Goal: Task Accomplishment & Management: Use online tool/utility

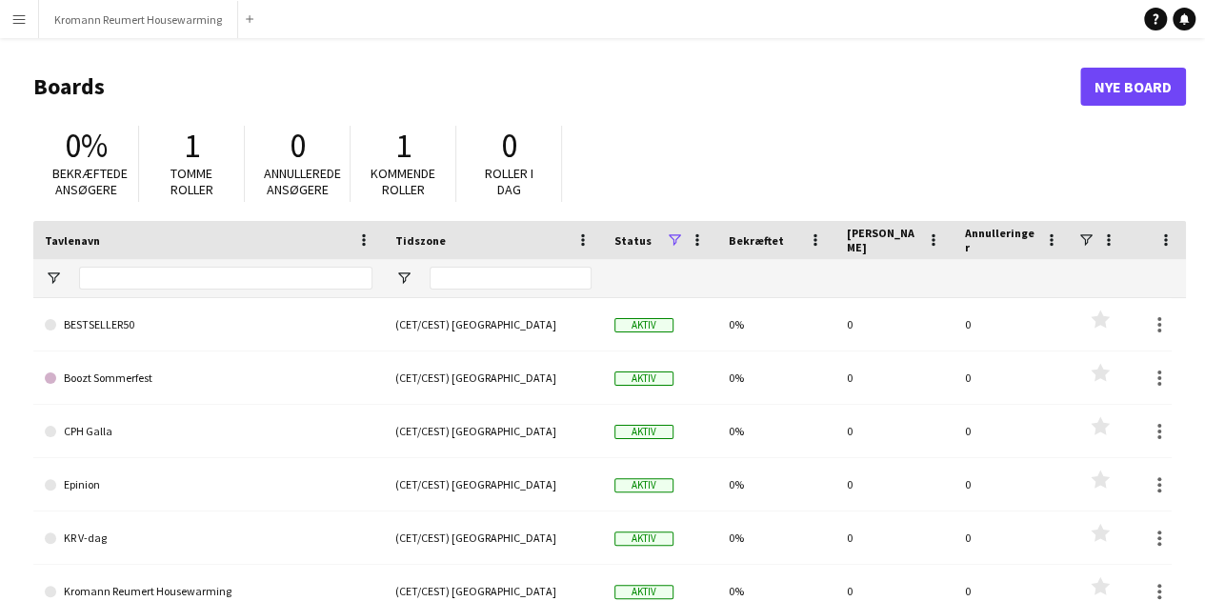
click at [29, 22] on button "Menu" at bounding box center [19, 19] width 38 height 38
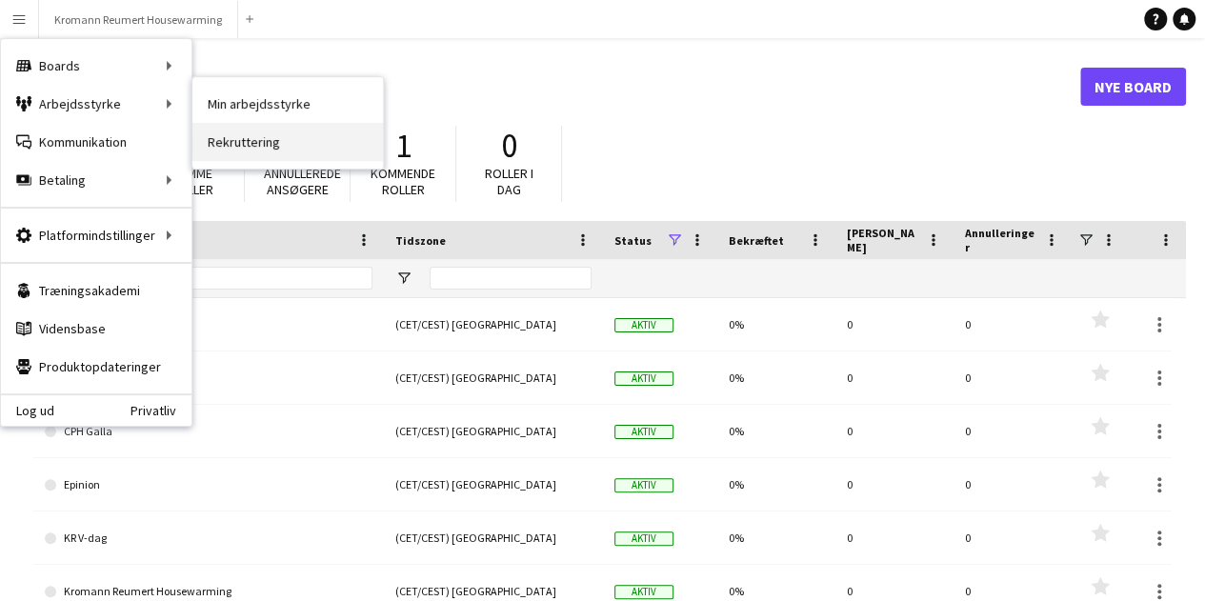
click at [263, 142] on link "Rekruttering" at bounding box center [287, 142] width 190 height 38
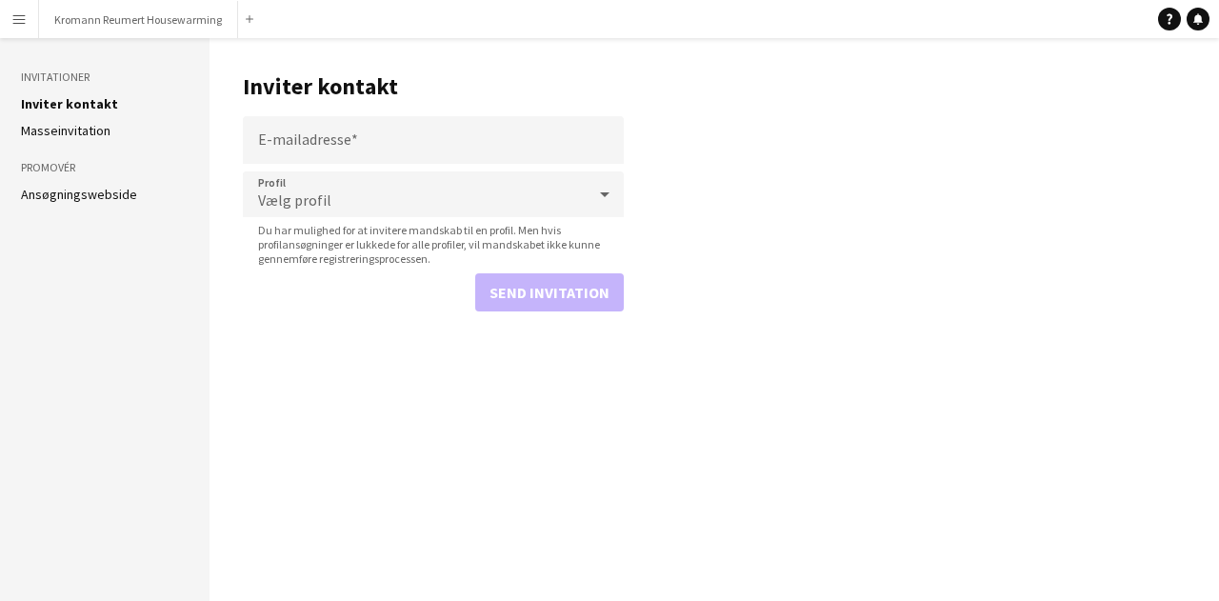
click at [69, 196] on link "Ansøgningswebside" at bounding box center [79, 194] width 116 height 17
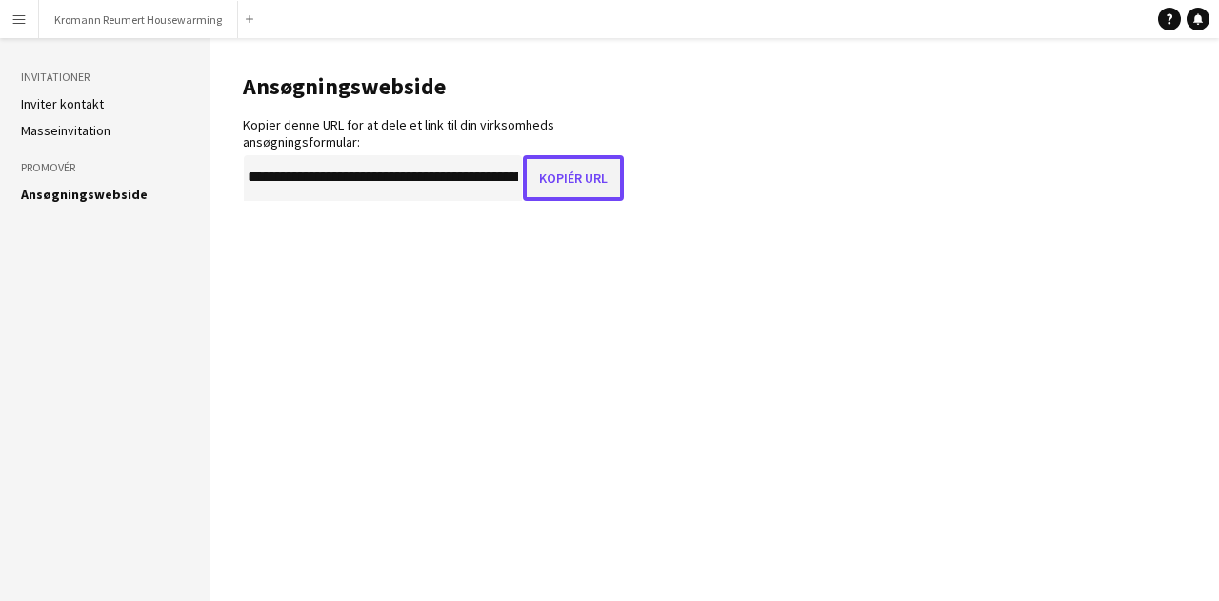
click at [549, 181] on button "Kopiér URL" at bounding box center [573, 178] width 101 height 46
